Goal: Task Accomplishment & Management: Complete application form

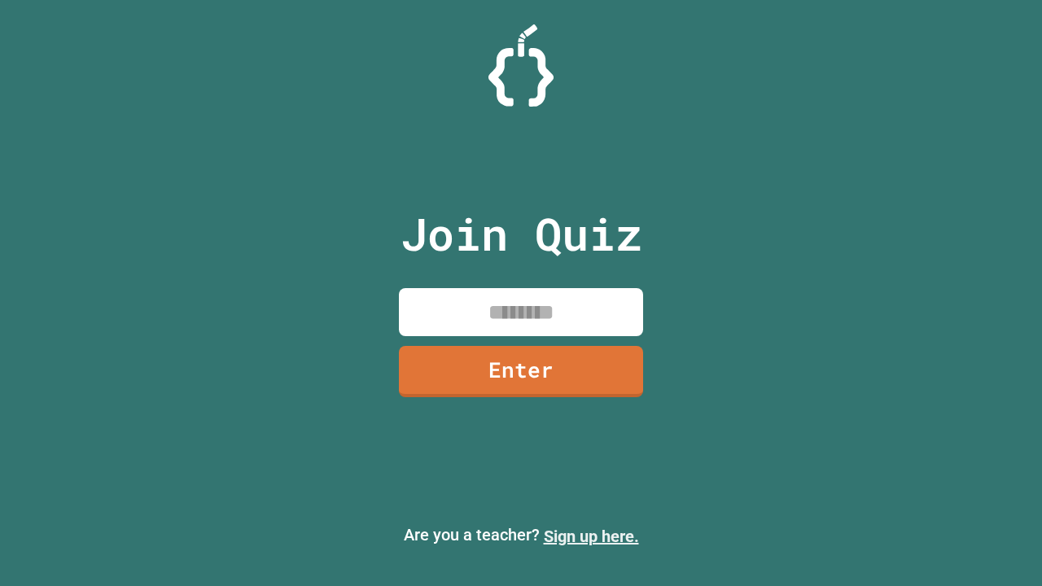
click at [591, 536] on link "Sign up here." at bounding box center [591, 537] width 95 height 20
